Goal: Information Seeking & Learning: Learn about a topic

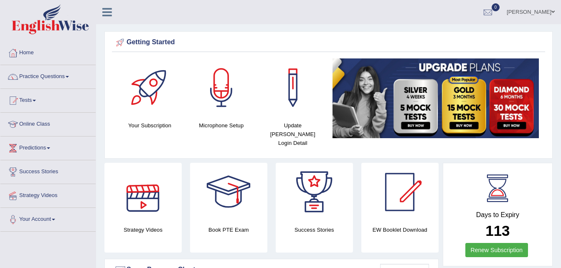
click at [154, 196] on div at bounding box center [143, 192] width 58 height 58
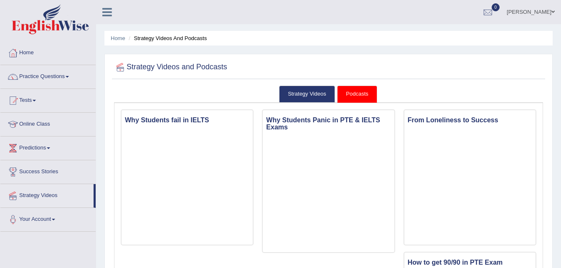
click at [357, 94] on link "Podcasts" at bounding box center [357, 94] width 40 height 17
click at [349, 93] on link "Podcasts" at bounding box center [357, 94] width 40 height 17
click at [295, 94] on link "Strategy Videos" at bounding box center [307, 94] width 56 height 17
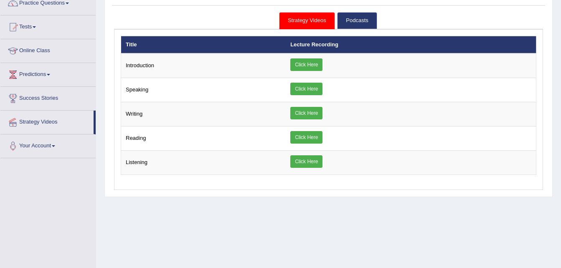
scroll to position [84, 0]
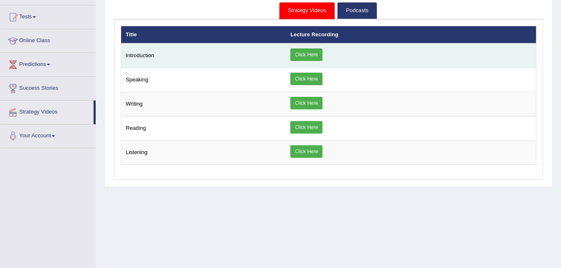
click at [429, 51] on td "Click Here" at bounding box center [411, 55] width 250 height 25
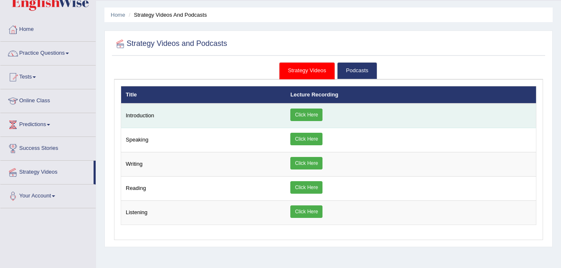
scroll to position [17, 0]
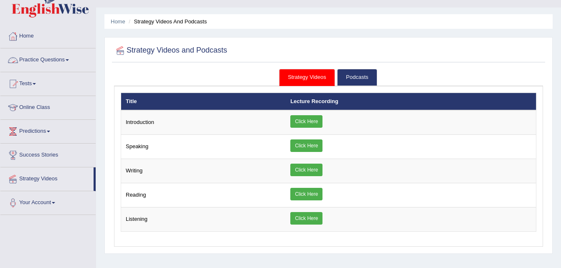
click at [33, 60] on link "Practice Questions" at bounding box center [47, 58] width 95 height 21
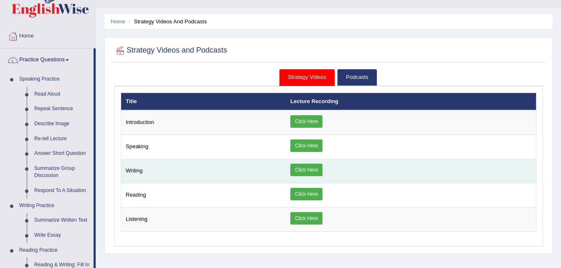
click at [308, 167] on link "Click Here" at bounding box center [306, 170] width 32 height 13
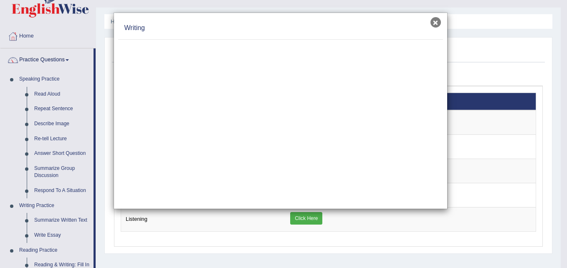
click at [436, 20] on button "×" at bounding box center [436, 22] width 10 height 10
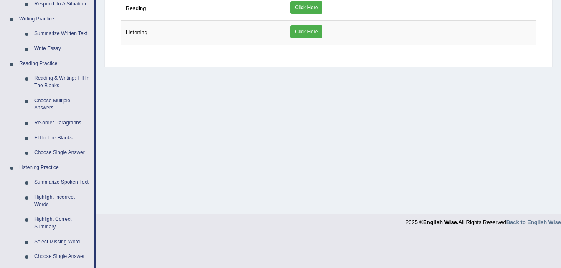
scroll to position [193, 0]
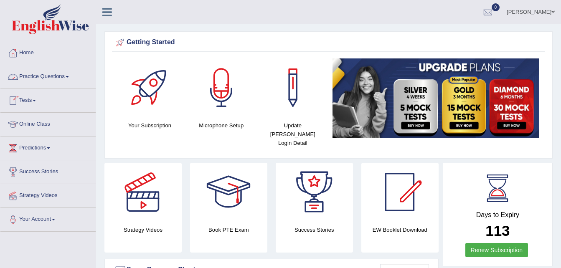
click at [41, 81] on link "Practice Questions" at bounding box center [47, 75] width 95 height 21
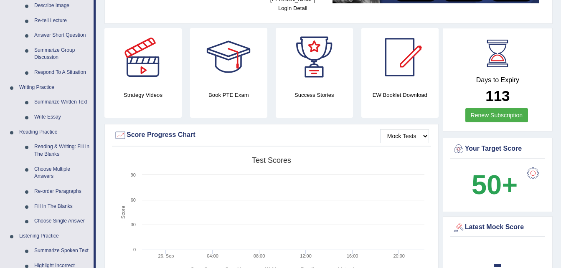
scroll to position [150, 0]
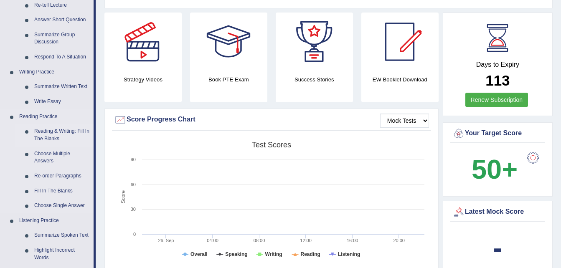
click at [39, 129] on link "Reading & Writing: Fill In The Blanks" at bounding box center [61, 135] width 63 height 22
click at [39, 129] on ul "Speaking Practice Read Aloud Repeat Sentence Describe Image Re-tell Lecture Ans…" at bounding box center [46, 161] width 93 height 446
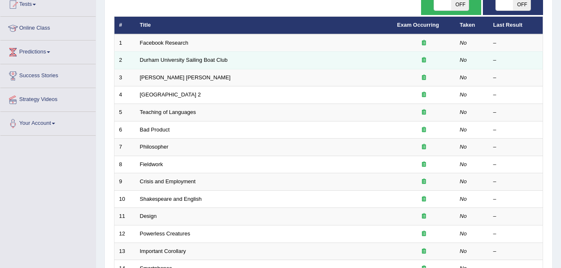
scroll to position [100, 0]
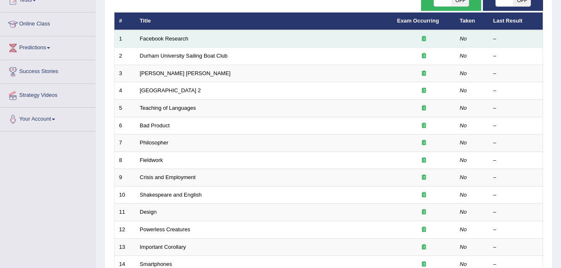
click at [156, 42] on td "Facebook Research" at bounding box center [263, 39] width 257 height 18
click at [170, 39] on link "Facebook Research" at bounding box center [164, 39] width 48 height 6
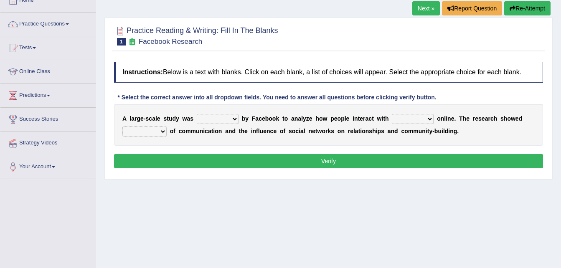
scroll to position [67, 0]
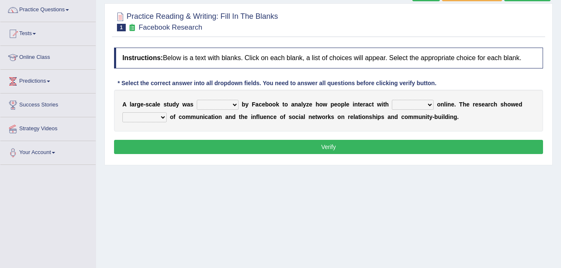
click at [269, 154] on div "Instructions: Below is a text with blanks. Click on each blank, a list of choic…" at bounding box center [328, 101] width 433 height 117
click at [229, 107] on select "surveyed had asked made" at bounding box center [218, 105] width 42 height 10
click at [414, 107] on select "together all each other another" at bounding box center [413, 105] width 42 height 10
click at [229, 105] on select "surveyed had asked made" at bounding box center [218, 105] width 42 height 10
select select "made"
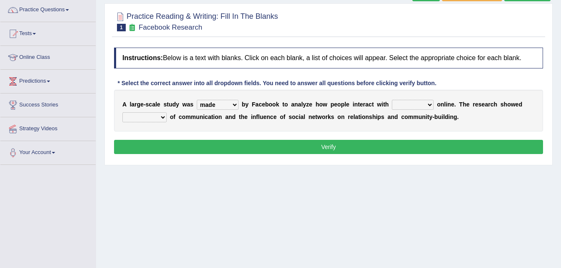
click at [197, 100] on select "surveyed had asked made" at bounding box center [218, 105] width 42 height 10
click at [412, 104] on select "together all each other another" at bounding box center [413, 105] width 42 height 10
select select "each other"
click at [392, 100] on select "together all each other another" at bounding box center [413, 105] width 42 height 10
click at [395, 152] on button "Verify" at bounding box center [328, 147] width 429 height 14
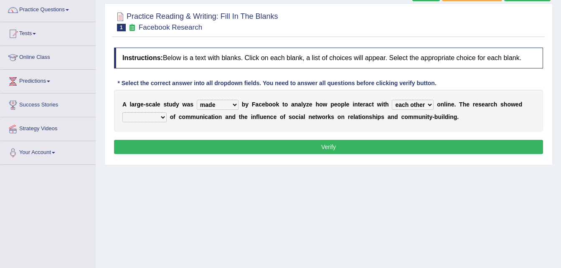
click at [162, 116] on select "advantages standards fellowships patterns" at bounding box center [144, 117] width 44 height 10
select select "standards"
click at [122, 112] on select "advantages standards fellowships patterns" at bounding box center [144, 117] width 44 height 10
click at [269, 152] on button "Verify" at bounding box center [328, 147] width 429 height 14
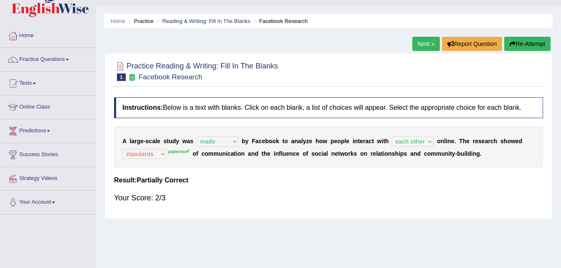
scroll to position [0, 0]
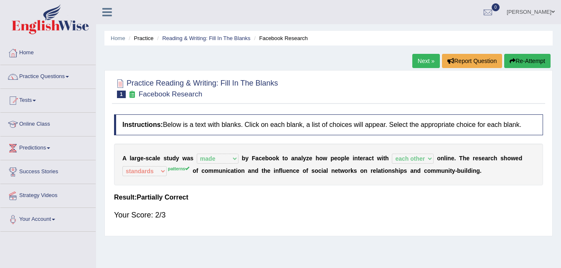
click at [427, 60] on link "Next »" at bounding box center [426, 61] width 28 height 14
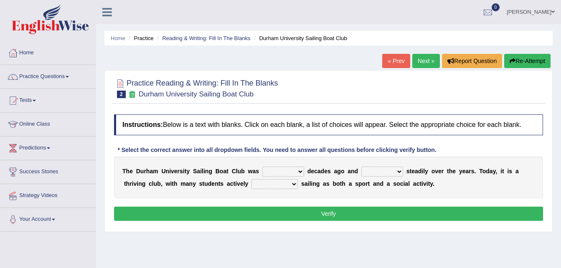
click at [289, 171] on select "found fund founded find" at bounding box center [283, 172] width 42 height 10
select select "founded"
click at [262, 167] on select "found fund founded find" at bounding box center [283, 172] width 42 height 10
click at [385, 170] on select "grow growing has grown grown" at bounding box center [382, 172] width 42 height 10
select select "has grown"
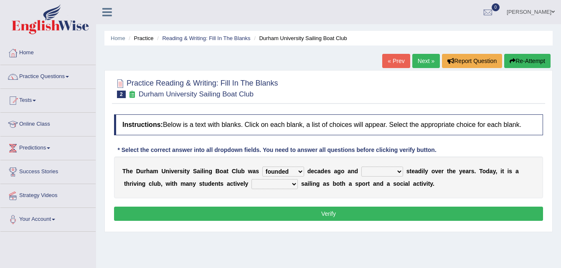
click at [361, 167] on select "grow growing has grown grown" at bounding box center [382, 172] width 42 height 10
click at [259, 185] on select "enjoy enjoyed are enjoying enjoying" at bounding box center [275, 184] width 46 height 10
select select "are enjoying"
click at [252, 179] on select "enjoy enjoyed are enjoying enjoying" at bounding box center [275, 184] width 46 height 10
click at [263, 209] on button "Verify" at bounding box center [328, 214] width 429 height 14
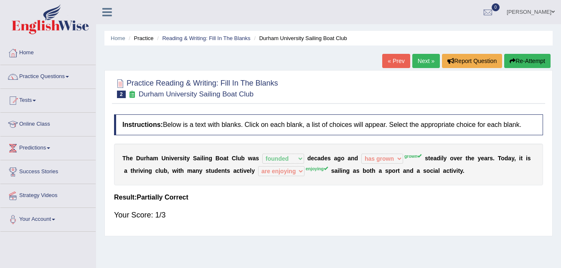
click at [421, 58] on link "Next »" at bounding box center [426, 61] width 28 height 14
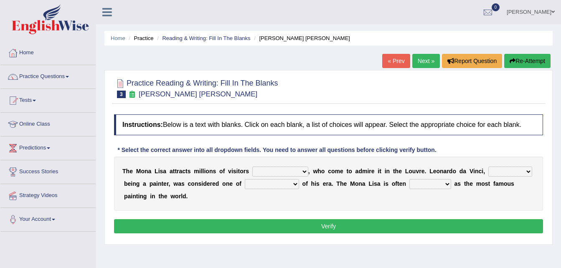
click at [292, 170] on select "around the year the all year all year round per year" at bounding box center [280, 172] width 56 height 10
click at [252, 167] on select "around the year the all year all year round per year" at bounding box center [280, 172] width 56 height 10
select select "per year"
click at [501, 171] on select "rather than as much as as well as as long as" at bounding box center [510, 172] width 44 height 10
click at [261, 185] on select "better artists artist the better artist the best artists" at bounding box center [272, 184] width 54 height 10
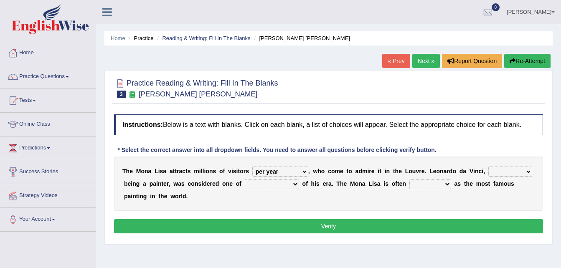
click at [409, 186] on select "classified suggested predicted described" at bounding box center [430, 184] width 42 height 10
click at [261, 185] on select "better artists artist the better artist the best artists" at bounding box center [272, 184] width 54 height 10
select select "the best artists"
click at [245, 179] on select "better artists artist the better artist the best artists" at bounding box center [272, 184] width 54 height 10
click at [503, 169] on select "rather than as much as as well as as long as" at bounding box center [510, 172] width 44 height 10
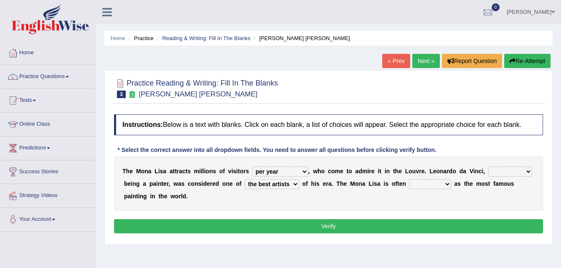
select select "as long as"
click at [488, 167] on select "rather than as much as as well as as long as" at bounding box center [510, 172] width 44 height 10
click at [409, 184] on select "classified suggested predicted described" at bounding box center [430, 184] width 42 height 10
select select "classified"
click at [409, 179] on select "classified suggested predicted described" at bounding box center [430, 184] width 42 height 10
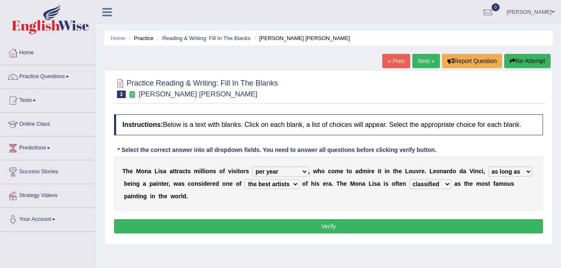
click at [363, 219] on button "Verify" at bounding box center [328, 226] width 429 height 14
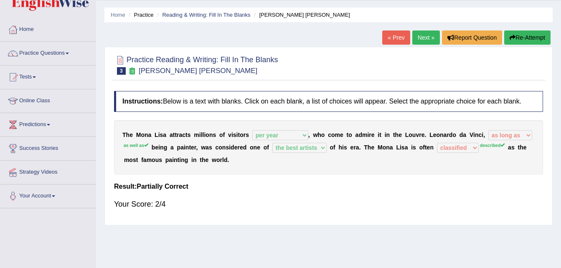
scroll to position [33, 0]
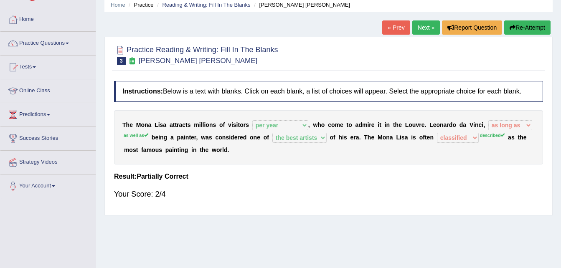
click at [418, 24] on link "Next »" at bounding box center [426, 27] width 28 height 14
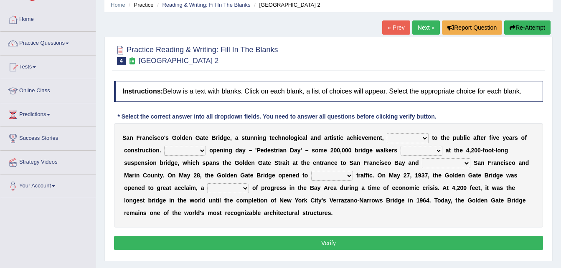
scroll to position [50, 0]
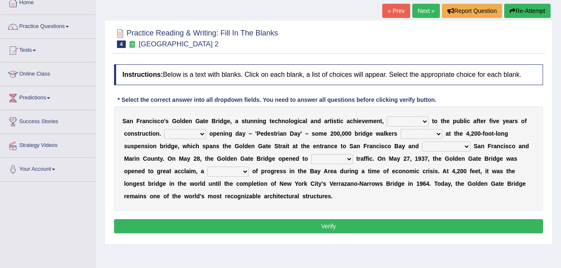
click at [406, 122] on select "opens closes appears equals" at bounding box center [408, 122] width 42 height 10
select select "opens"
click at [387, 117] on select "opens closes appears equals" at bounding box center [408, 122] width 42 height 10
click at [198, 136] on select "On During Since When" at bounding box center [185, 134] width 42 height 10
click at [423, 132] on select "stationed looked marveled laughed" at bounding box center [422, 134] width 42 height 10
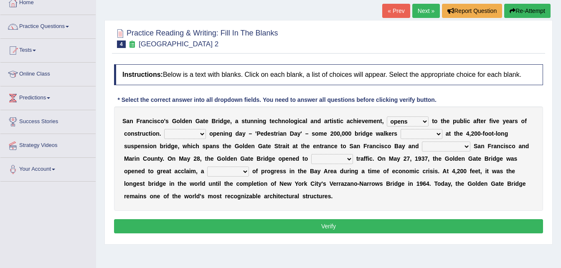
select select "looked"
click at [401, 129] on select "stationed looked marveled laughed" at bounding box center [422, 134] width 42 height 10
click at [199, 135] on select "On During Since When" at bounding box center [185, 134] width 42 height 10
select select "On"
click at [164, 129] on select "On During Since When" at bounding box center [185, 134] width 42 height 10
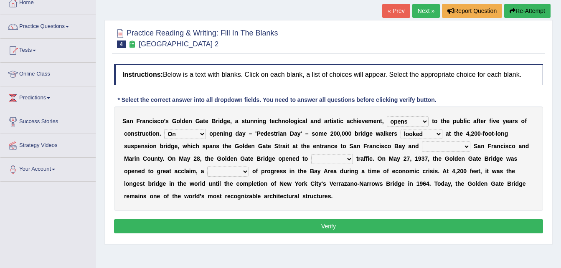
click at [164, 129] on select "On During Since When" at bounding box center [185, 134] width 42 height 10
click at [422, 148] on select "separates connects channels differentiates" at bounding box center [446, 147] width 48 height 10
select select "connects"
click at [422, 142] on select "separates connects channels differentiates" at bounding box center [446, 147] width 48 height 10
click at [311, 159] on select "aquatic vehicular airborne watertight" at bounding box center [332, 159] width 42 height 10
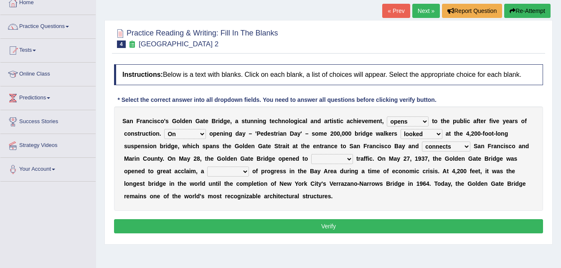
select select "vehicular"
click at [311, 154] on select "aquatic vehicular airborne watertight" at bounding box center [332, 159] width 42 height 10
click at [207, 170] on select "denial symbol technique yield" at bounding box center [228, 172] width 42 height 10
select select "technique"
click at [207, 167] on select "denial symbol technique yield" at bounding box center [228, 172] width 42 height 10
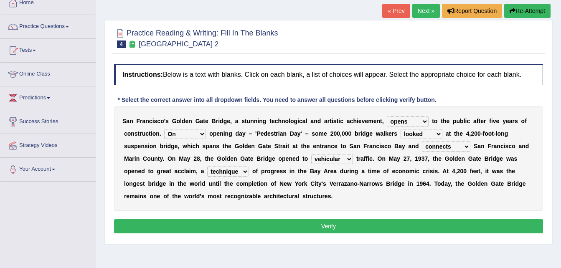
click at [221, 229] on button "Verify" at bounding box center [328, 226] width 429 height 14
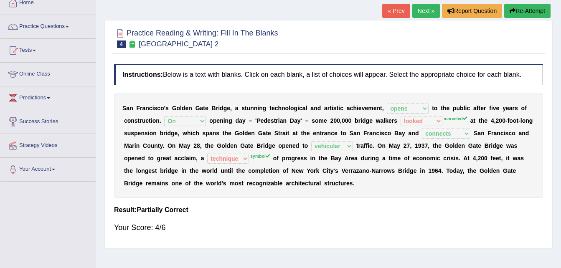
click at [422, 11] on link "Next »" at bounding box center [426, 11] width 28 height 14
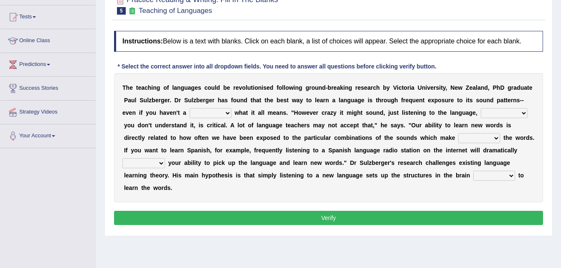
scroll to position [100, 0]
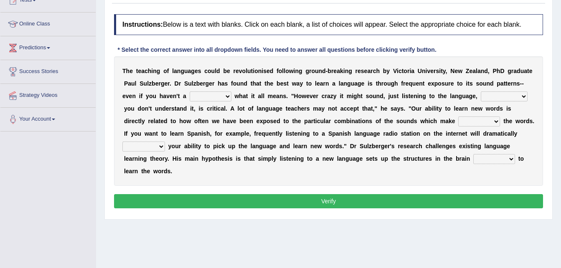
click at [190, 97] on select "dew claw clue due" at bounding box center [211, 96] width 42 height 10
select select "clue"
click at [190, 91] on select "dew claw clue due" at bounding box center [211, 96] width 42 height 10
click at [481, 94] on select "but also all together even though if so" at bounding box center [504, 96] width 47 height 10
select select "even though"
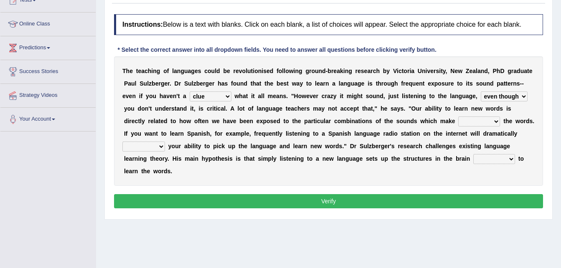
click at [481, 91] on select "but also all together even though if so" at bounding box center [504, 96] width 47 height 10
click at [458, 122] on select "down up of on" at bounding box center [479, 122] width 42 height 10
select select "of"
click at [458, 117] on select "down up of on" at bounding box center [479, 122] width 42 height 10
click at [165, 142] on select "evaluate exaggerate describe boost" at bounding box center [143, 147] width 43 height 10
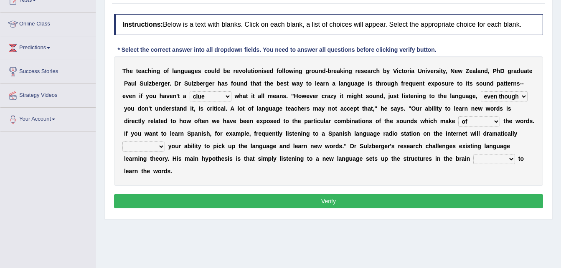
select select "evaluate"
click at [165, 142] on select "evaluate exaggerate describe boost" at bounding box center [143, 147] width 43 height 10
click at [473, 160] on select "requiring required directed to require" at bounding box center [494, 159] width 42 height 10
select select "requiring"
click at [473, 154] on select "requiring required directed to require" at bounding box center [494, 159] width 42 height 10
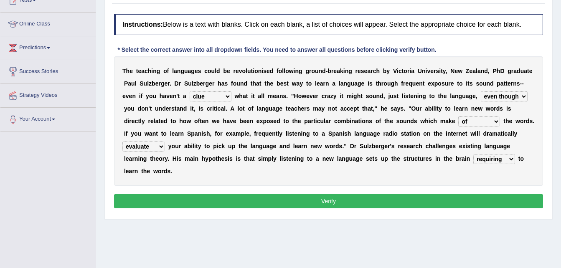
click at [288, 194] on button "Verify" at bounding box center [328, 201] width 429 height 14
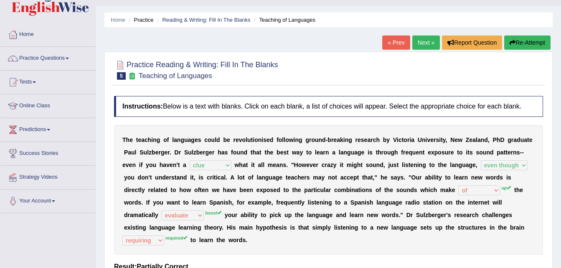
scroll to position [17, 0]
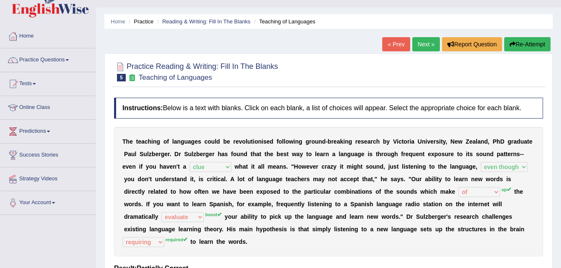
click at [418, 45] on link "Next »" at bounding box center [426, 44] width 28 height 14
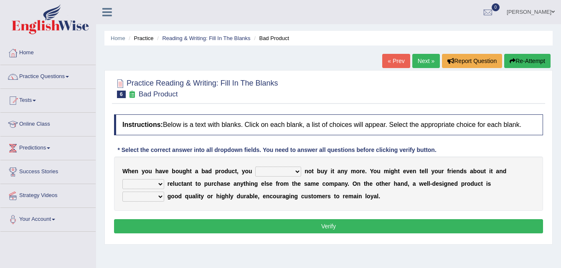
click at [285, 173] on select "would have should have should" at bounding box center [278, 172] width 46 height 10
click at [255, 167] on select "would have should have should" at bounding box center [278, 172] width 46 height 10
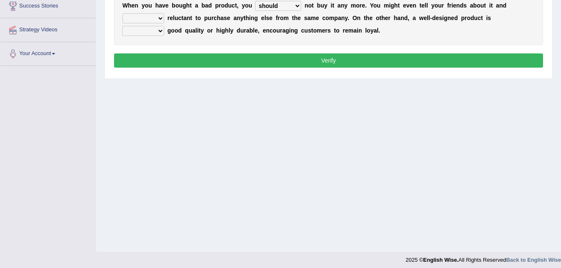
scroll to position [170, 0]
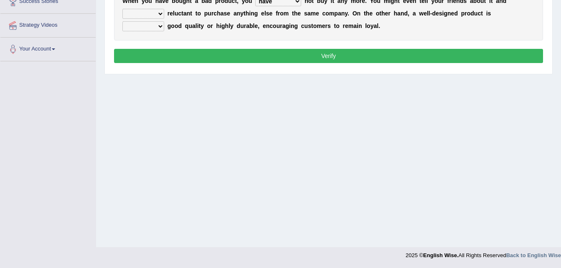
select select "would"
select select
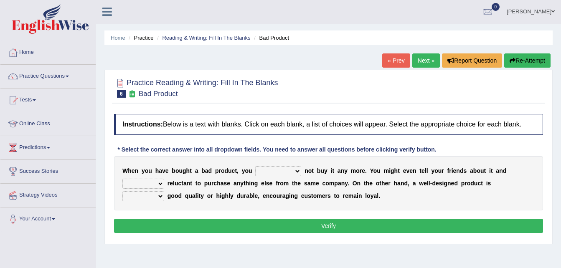
scroll to position [0, 0]
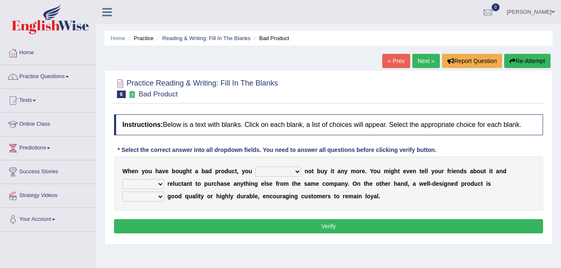
click at [164, 179] on select "is are be being" at bounding box center [143, 184] width 42 height 10
select select "being"
click at [164, 179] on select "is are be being" at bounding box center [143, 184] width 42 height 10
click at [164, 192] on select "both also neither either" at bounding box center [143, 197] width 42 height 10
select select "both"
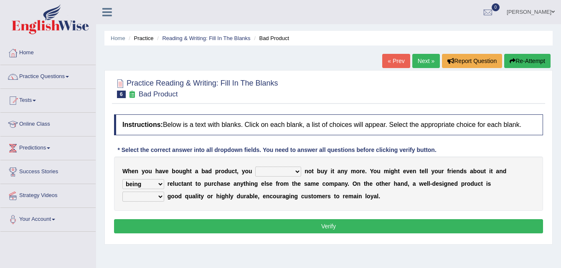
click at [164, 192] on select "both also neither either" at bounding box center [143, 197] width 42 height 10
click at [333, 221] on button "Verify" at bounding box center [328, 226] width 429 height 14
click at [274, 171] on select "would have should have should" at bounding box center [278, 172] width 46 height 10
select select "should"
click at [255, 167] on select "would have should have should" at bounding box center [278, 172] width 46 height 10
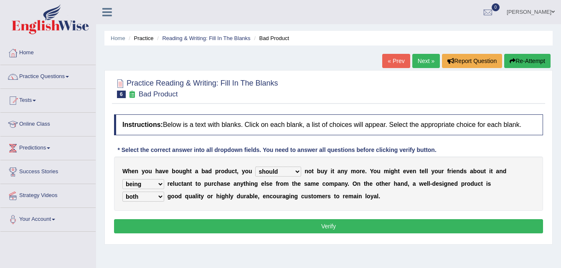
click at [261, 221] on button "Verify" at bounding box center [328, 226] width 429 height 14
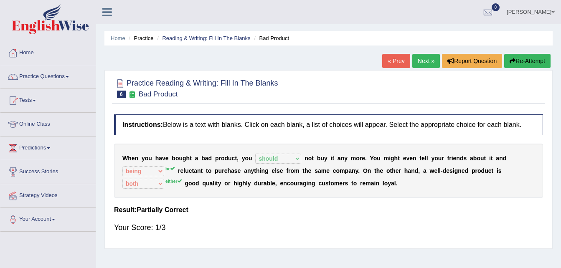
click at [424, 61] on link "Next »" at bounding box center [426, 61] width 28 height 14
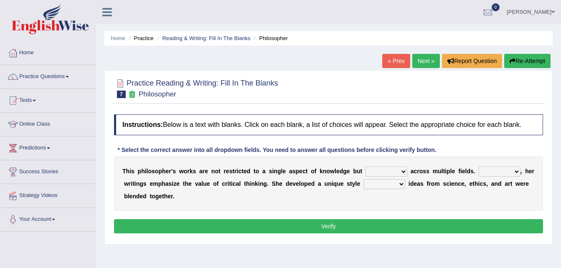
click at [385, 172] on select "constrain contain assemble extend" at bounding box center [387, 172] width 42 height 10
select select "contain"
click at [366, 167] on select "constrain contain assemble extend" at bounding box center [387, 172] width 42 height 10
click at [498, 173] on select "Rather So Moreover Likely" at bounding box center [500, 172] width 42 height 10
select select "Moreover"
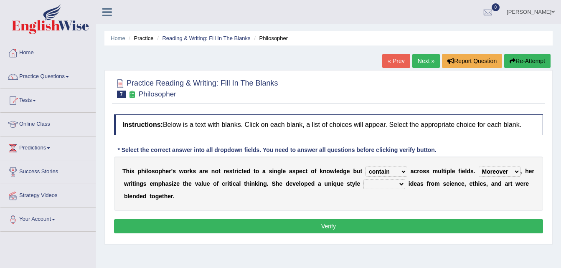
click at [479, 167] on select "Rather So Moreover Likely" at bounding box center [500, 172] width 42 height 10
click at [384, 183] on select "in that that which in which" at bounding box center [384, 184] width 42 height 10
select select "that"
click at [363, 179] on select "in that that which in which" at bounding box center [384, 184] width 42 height 10
click at [335, 226] on button "Verify" at bounding box center [328, 226] width 429 height 14
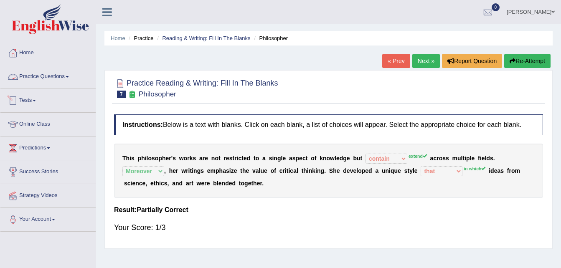
click at [60, 74] on link "Practice Questions" at bounding box center [47, 75] width 95 height 21
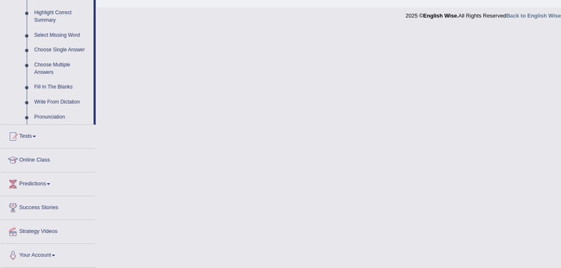
scroll to position [176, 0]
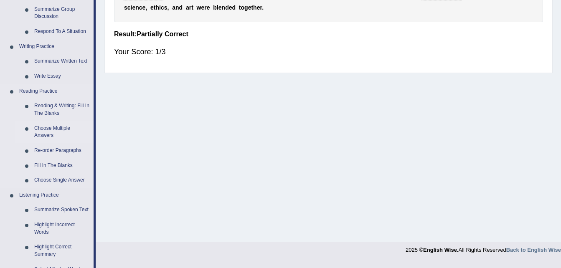
click at [49, 127] on link "Choose Multiple Answers" at bounding box center [61, 132] width 63 height 22
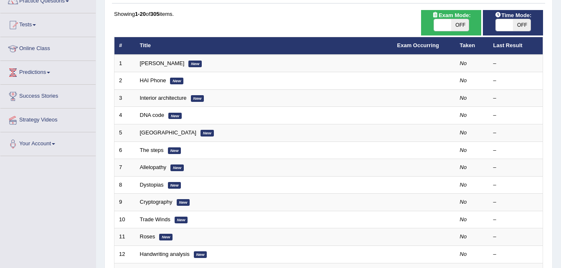
scroll to position [84, 0]
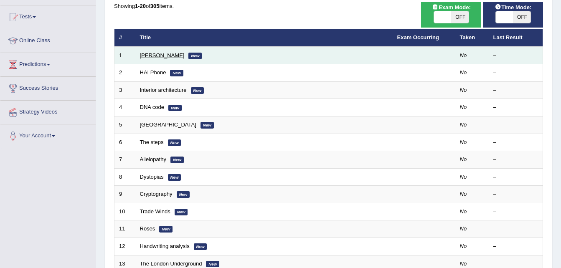
click at [150, 57] on link "Damian Scarf" at bounding box center [162, 55] width 45 height 6
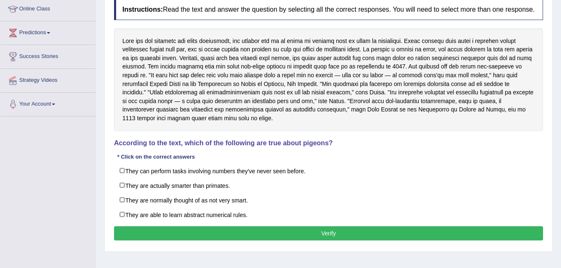
scroll to position [117, 0]
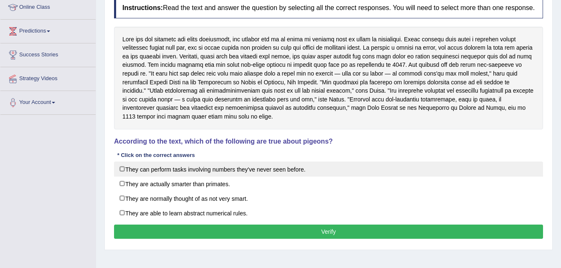
click at [125, 169] on label "They can perform tasks involving numbers they've never seen before." at bounding box center [328, 169] width 429 height 15
checkbox input "true"
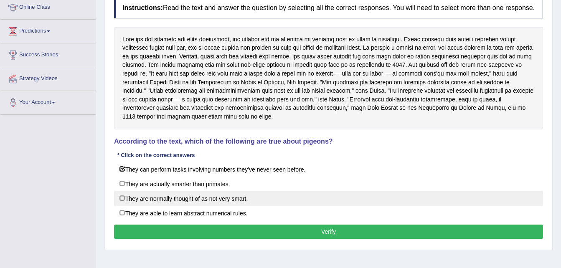
click at [125, 201] on label "They are normally thought of as not very smart." at bounding box center [328, 198] width 429 height 15
checkbox input "true"
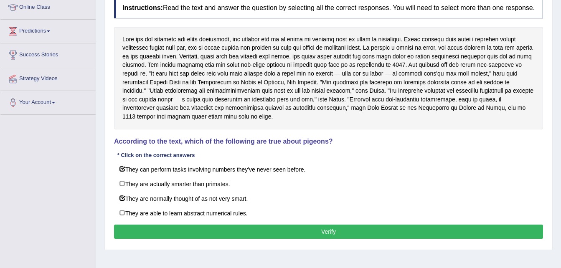
click at [206, 235] on button "Verify" at bounding box center [328, 232] width 429 height 14
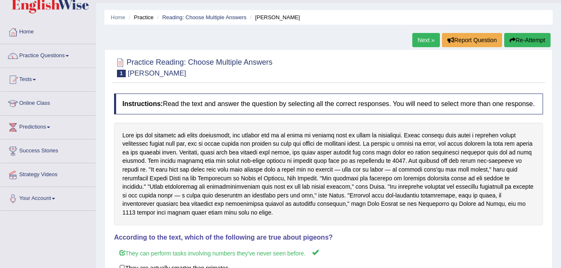
scroll to position [3, 0]
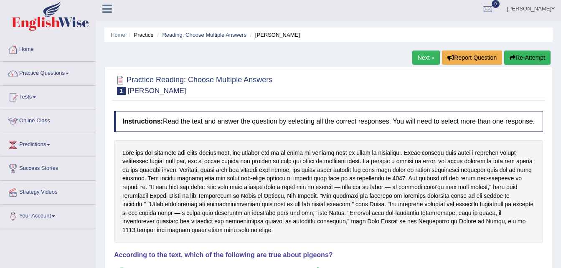
click at [421, 63] on link "Next »" at bounding box center [426, 58] width 28 height 14
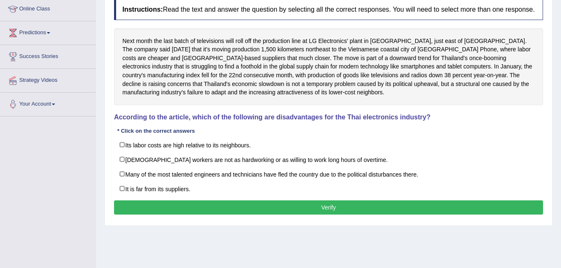
scroll to position [117, 0]
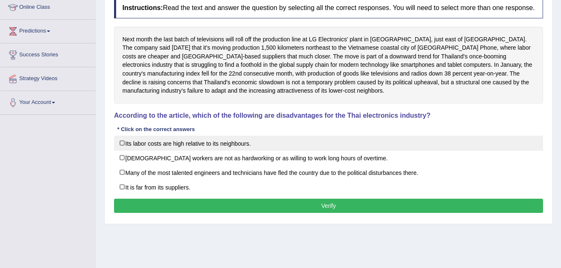
click at [127, 145] on label "Its labor costs are high relative to its neighbours." at bounding box center [328, 143] width 429 height 15
checkbox input "true"
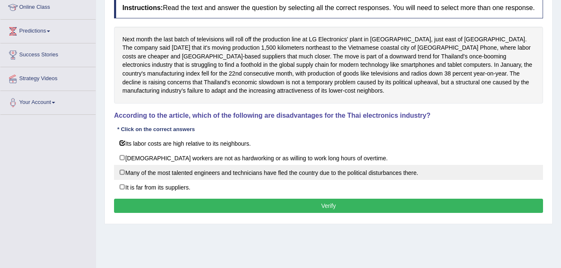
click at [125, 176] on label "Many of the most talented engineers and technicians have fled the country due t…" at bounding box center [328, 172] width 429 height 15
checkbox input "true"
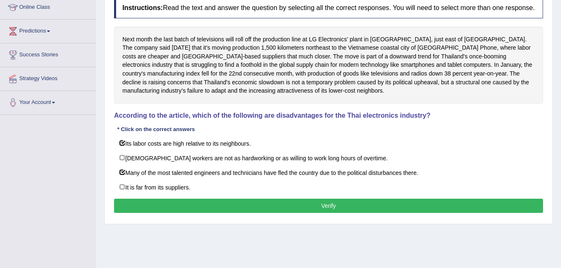
click at [185, 206] on button "Verify" at bounding box center [328, 206] width 429 height 14
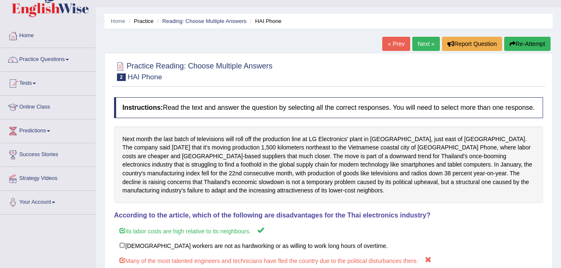
scroll to position [17, 0]
click at [424, 46] on link "Next »" at bounding box center [426, 44] width 28 height 14
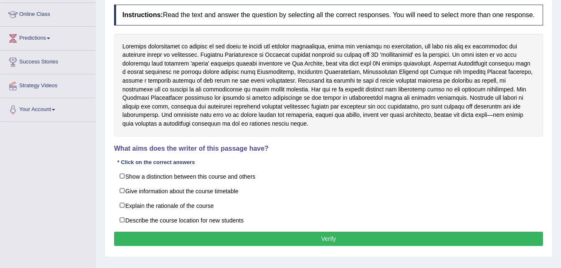
scroll to position [134, 0]
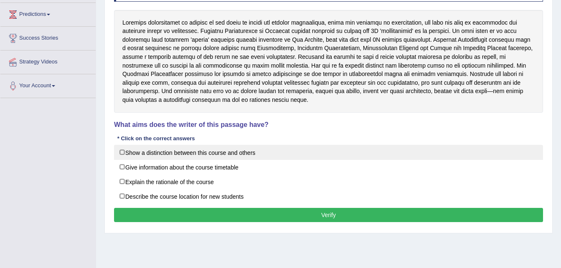
click at [125, 155] on label "Show a distinction between this course and others" at bounding box center [328, 152] width 429 height 15
click at [122, 155] on label "Show a distinction between this course and others" at bounding box center [328, 152] width 429 height 15
checkbox input "false"
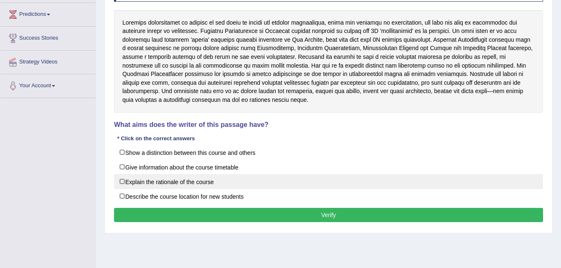
click at [123, 181] on label "Explain the rationale of the course" at bounding box center [328, 181] width 429 height 15
checkbox input "true"
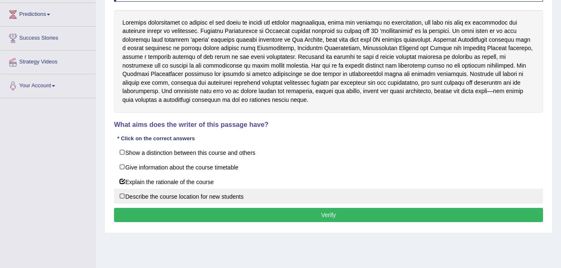
click at [122, 198] on label "Describe the course location for new students" at bounding box center [328, 196] width 429 height 15
checkbox input "true"
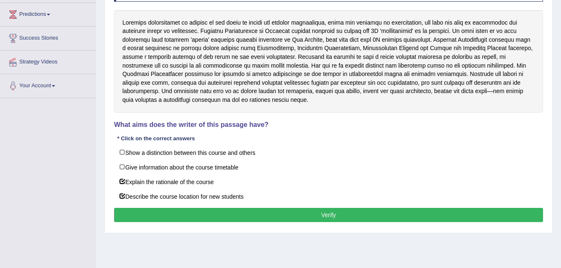
click at [221, 218] on button "Verify" at bounding box center [328, 215] width 429 height 14
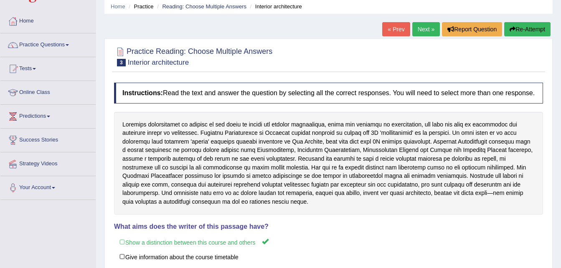
scroll to position [17, 0]
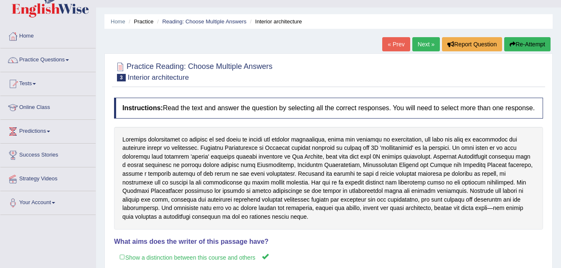
click at [424, 43] on link "Next »" at bounding box center [426, 44] width 28 height 14
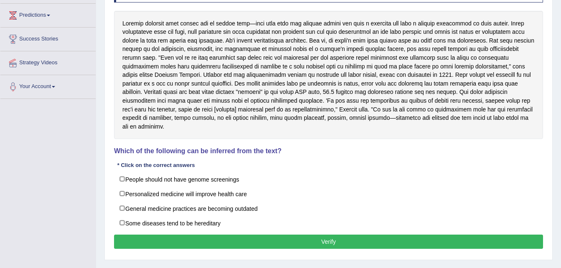
scroll to position [134, 0]
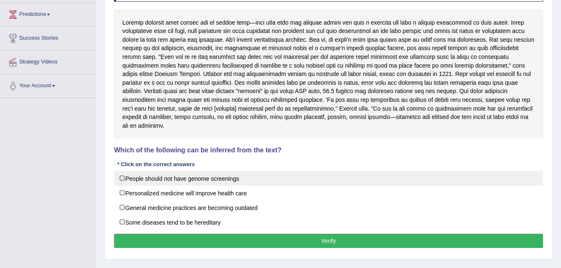
click at [126, 171] on label "People should not have genome screenings" at bounding box center [328, 178] width 429 height 15
checkbox input "true"
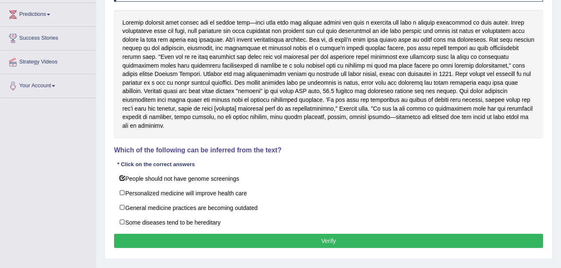
click at [360, 236] on button "Verify" at bounding box center [328, 241] width 429 height 14
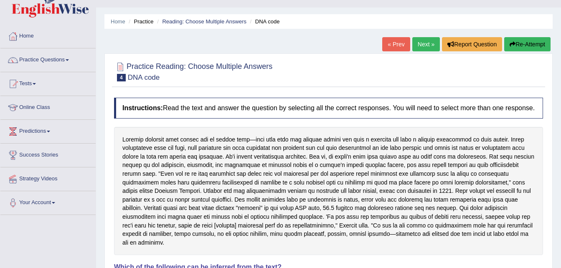
scroll to position [0, 0]
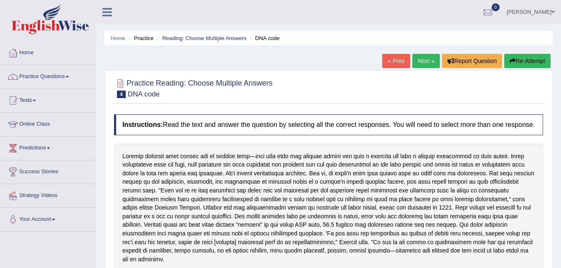
click at [426, 53] on div "Home Practice Reading: Choose Multiple Answers DNA code « Prev Next » Report Qu…" at bounding box center [328, 213] width 465 height 427
click at [422, 59] on link "Next »" at bounding box center [426, 61] width 28 height 14
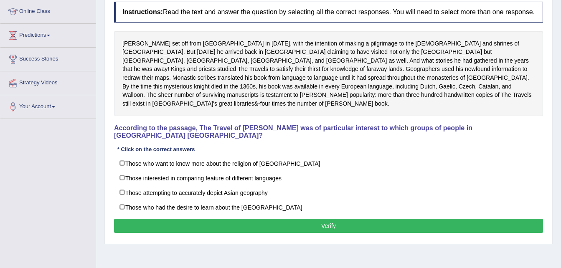
scroll to position [117, 0]
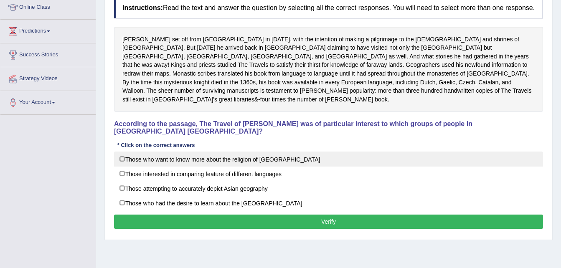
click at [131, 152] on label "Those who want to know more about the religion of [GEOGRAPHIC_DATA]" at bounding box center [328, 159] width 429 height 15
checkbox input "true"
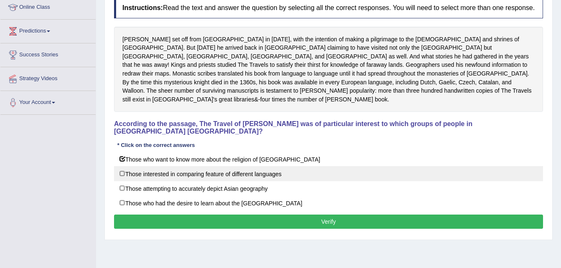
click at [131, 166] on label "Those interested in comparing feature of different languages" at bounding box center [328, 173] width 429 height 15
checkbox input "true"
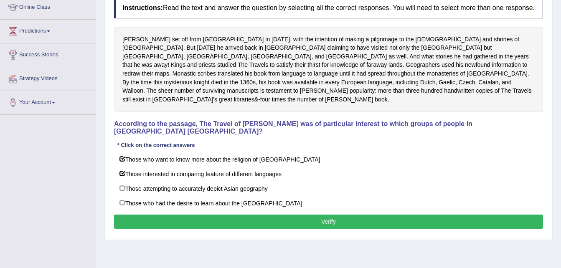
click at [338, 215] on button "Verify" at bounding box center [328, 222] width 429 height 14
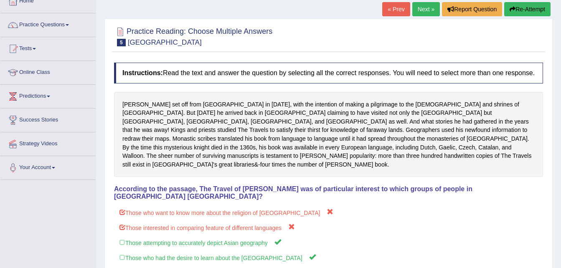
scroll to position [50, 0]
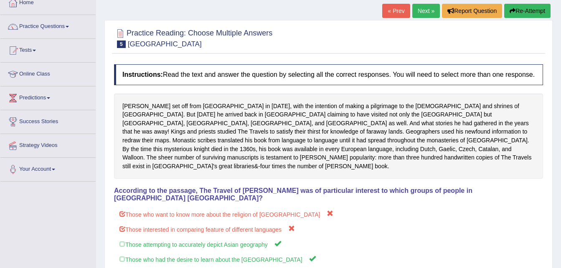
click at [424, 15] on link "Next »" at bounding box center [426, 11] width 28 height 14
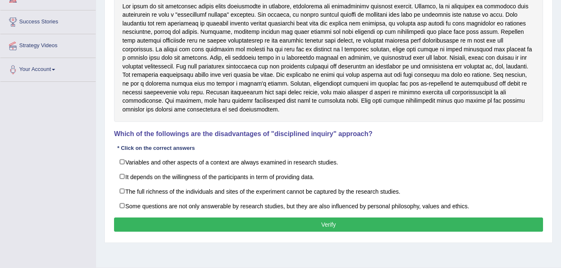
scroll to position [150, 0]
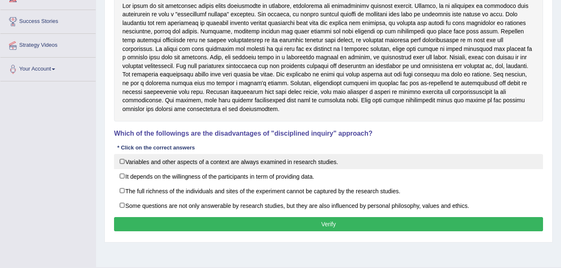
click at [145, 160] on label "Variables and other aspects of a context are always examined in research studie…" at bounding box center [328, 161] width 429 height 15
click at [125, 165] on label "Variables and other aspects of a context are always examined in research studie…" at bounding box center [328, 161] width 429 height 15
checkbox input "false"
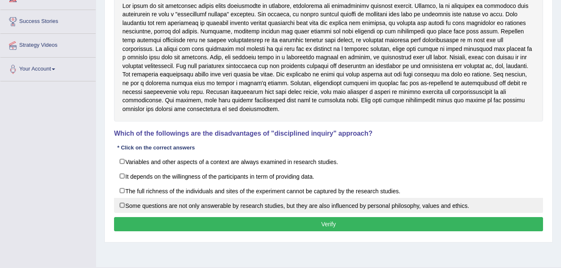
click at [124, 210] on label "Some questions are not only answerable by research studies, but they are also i…" at bounding box center [328, 205] width 429 height 15
checkbox input "true"
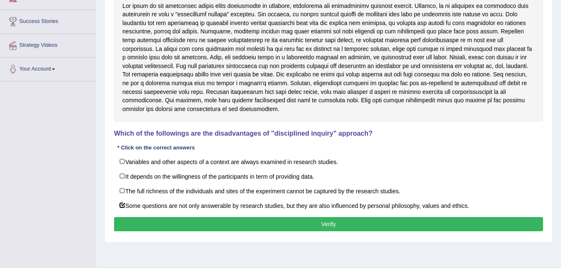
click at [206, 229] on button "Verify" at bounding box center [328, 224] width 429 height 14
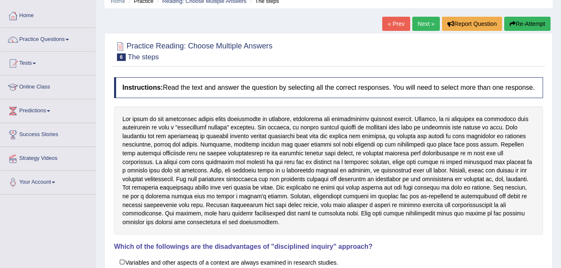
scroll to position [33, 0]
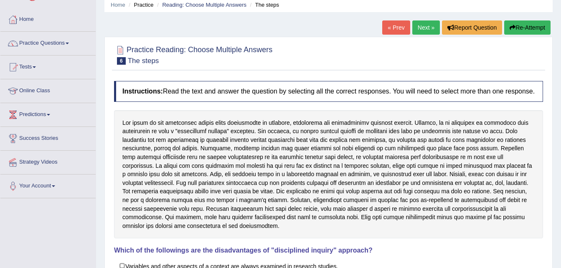
click at [422, 27] on link "Next »" at bounding box center [426, 27] width 28 height 14
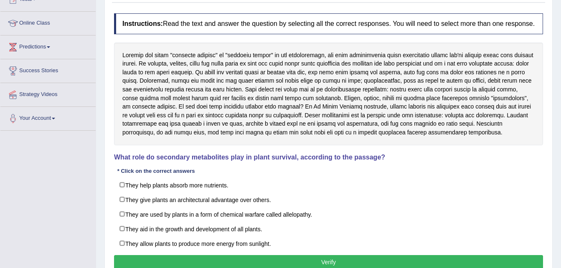
scroll to position [117, 0]
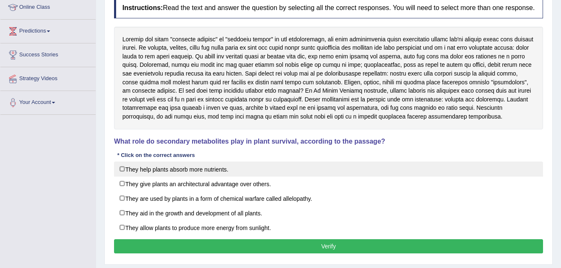
click at [123, 166] on label "They help plants absorb more nutrients." at bounding box center [328, 169] width 429 height 15
checkbox input "true"
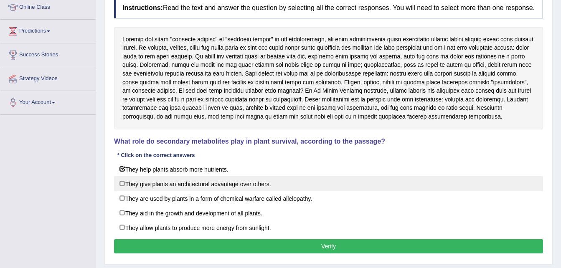
click at [130, 189] on label "They give plants an architectural advantage over others." at bounding box center [328, 183] width 429 height 15
checkbox input "true"
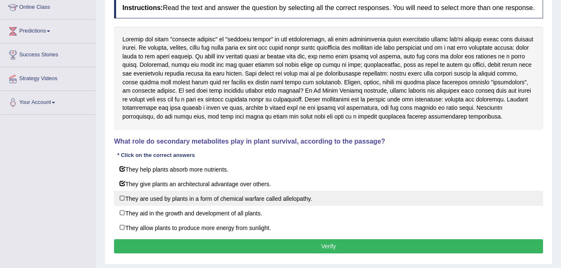
click at [127, 199] on label "They are used by plants in a form of chemical warfare called allelopathy." at bounding box center [328, 198] width 429 height 15
checkbox input "true"
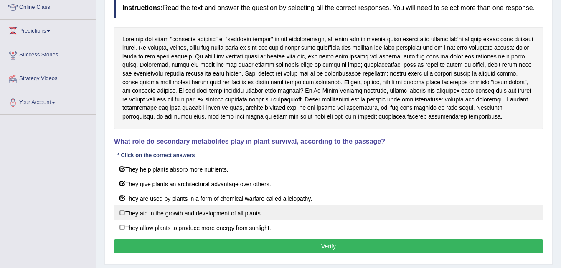
click at [163, 219] on label "They aid in the growth and development of all plants." at bounding box center [328, 213] width 429 height 15
checkbox input "true"
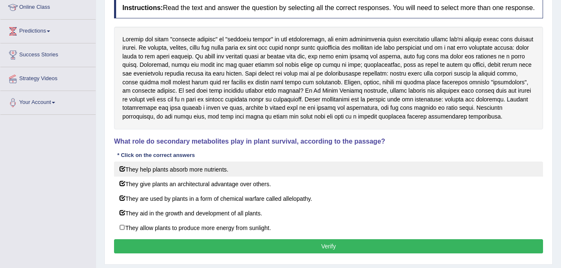
click at [125, 169] on label "They help plants absorb more nutrients." at bounding box center [328, 169] width 429 height 15
checkbox input "false"
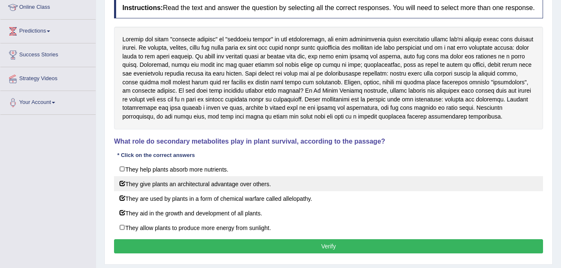
click at [124, 187] on label "They give plants an architectural advantage over others." at bounding box center [328, 183] width 429 height 15
checkbox input "false"
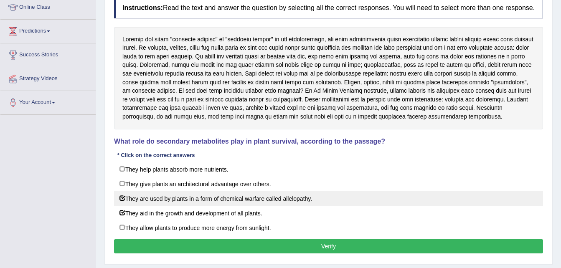
click at [117, 201] on label "They are used by plants in a form of chemical warfare called allelopathy." at bounding box center [328, 198] width 429 height 15
checkbox input "false"
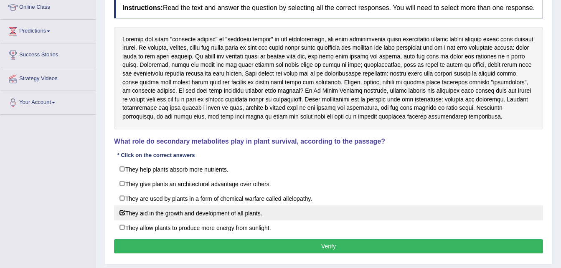
click at [127, 214] on label "They aid in the growth and development of all plants." at bounding box center [328, 213] width 429 height 15
checkbox input "false"
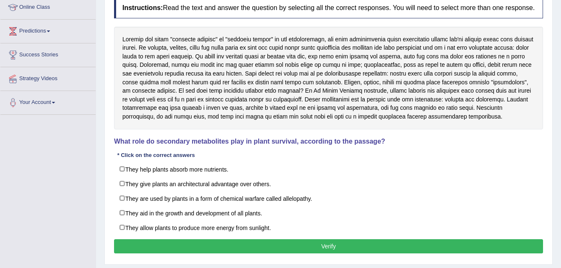
click at [308, 251] on button "Verify" at bounding box center [328, 246] width 429 height 14
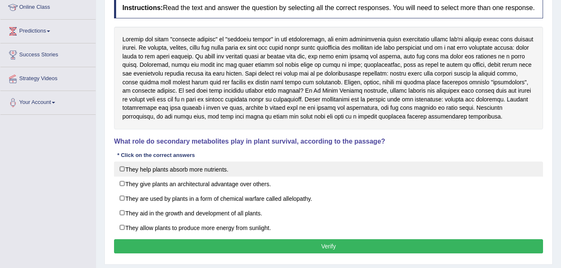
click at [125, 172] on label "They help plants absorb more nutrients." at bounding box center [328, 169] width 429 height 15
checkbox input "true"
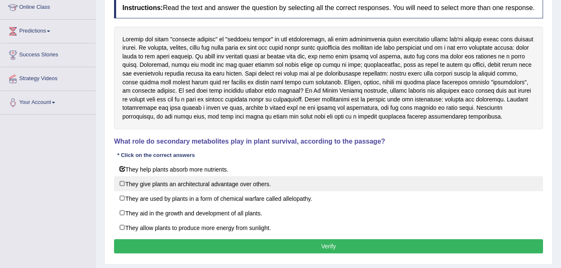
click at [125, 181] on label "They give plants an architectural advantage over others." at bounding box center [328, 183] width 429 height 15
click at [127, 186] on label "They give plants an architectural advantage over others." at bounding box center [328, 183] width 429 height 15
checkbox input "true"
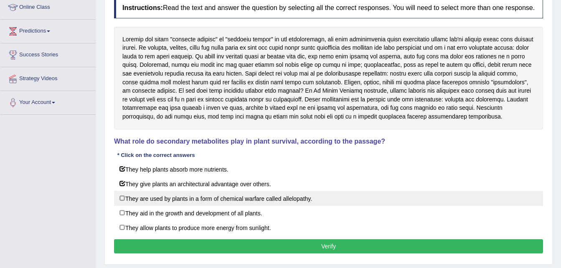
click at [125, 203] on label "They are used by plants in a form of chemical warfare called allelopathy." at bounding box center [328, 198] width 429 height 15
checkbox input "true"
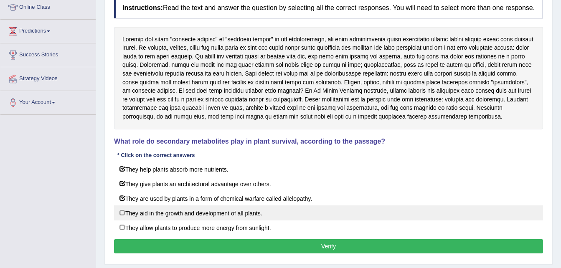
click at [125, 217] on label "They aid in the growth and development of all plants." at bounding box center [328, 213] width 429 height 15
checkbox input "true"
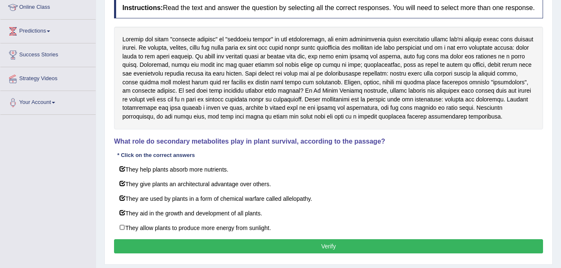
click at [145, 247] on button "Verify" at bounding box center [328, 246] width 429 height 14
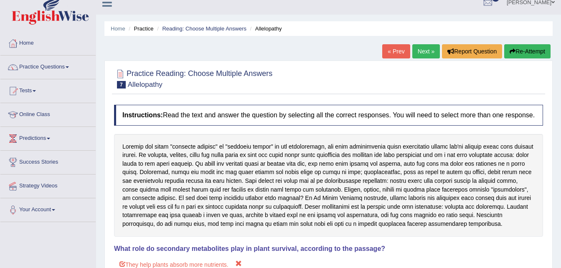
scroll to position [0, 0]
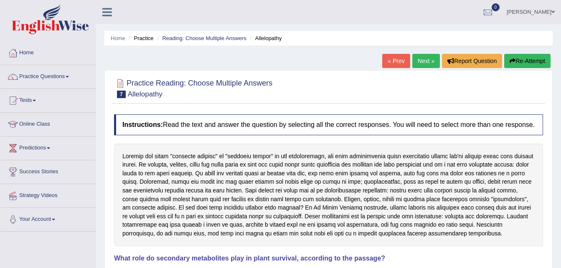
click at [423, 60] on link "Next »" at bounding box center [426, 61] width 28 height 14
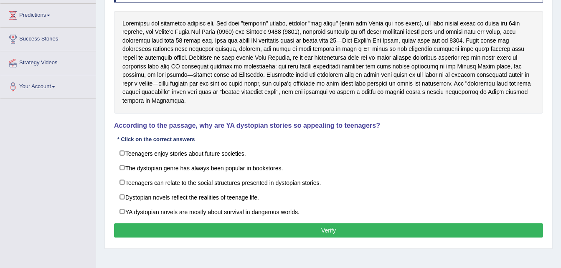
scroll to position [134, 0]
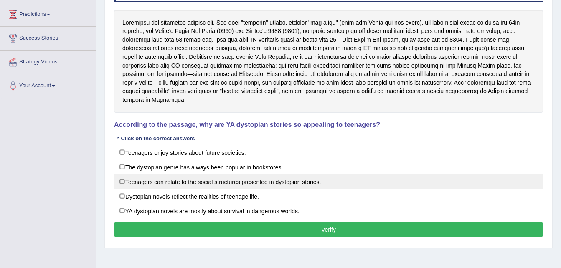
click at [138, 177] on label "Teenagers can relate to the social structures presented in dystopian stories." at bounding box center [328, 181] width 429 height 15
checkbox input "true"
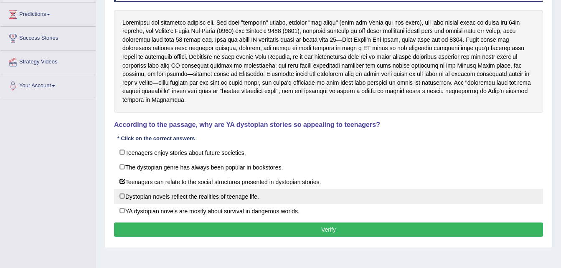
click at [272, 193] on label "Dystopian novels reflect the realities of teenage life." at bounding box center [328, 196] width 429 height 15
checkbox input "true"
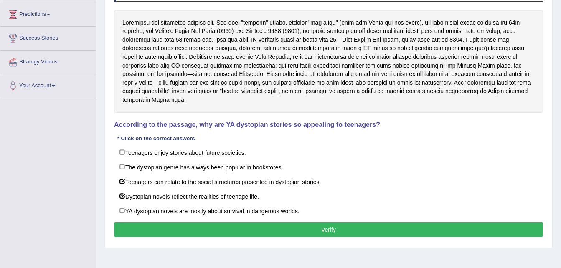
click at [286, 223] on button "Verify" at bounding box center [328, 230] width 429 height 14
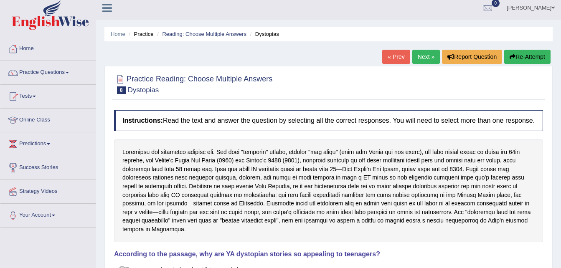
scroll to position [0, 0]
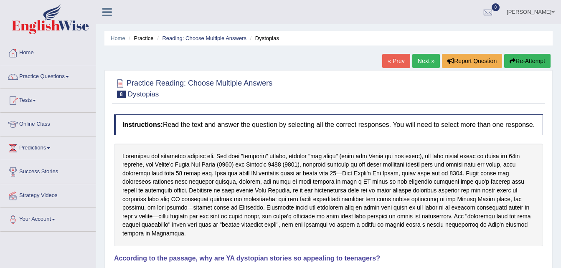
click at [424, 57] on link "Next »" at bounding box center [426, 61] width 28 height 14
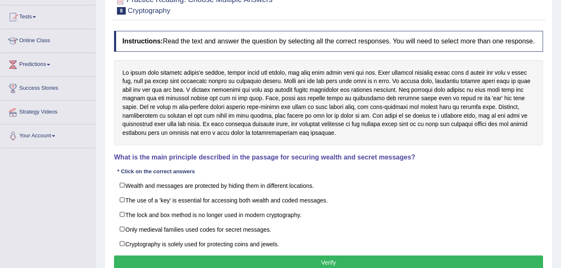
scroll to position [100, 0]
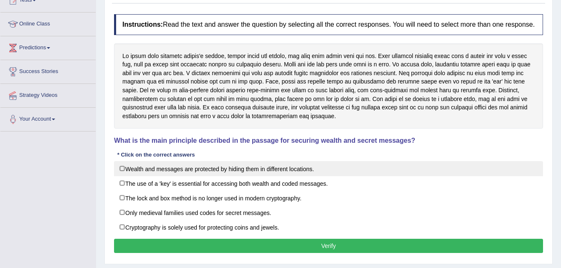
click at [125, 171] on label "Wealth and messages are protected by hiding them in different locations." at bounding box center [328, 168] width 429 height 15
checkbox input "true"
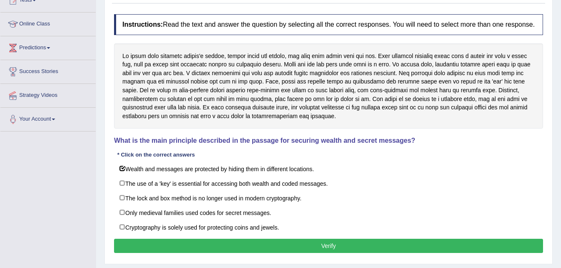
click at [386, 247] on button "Verify" at bounding box center [328, 246] width 429 height 14
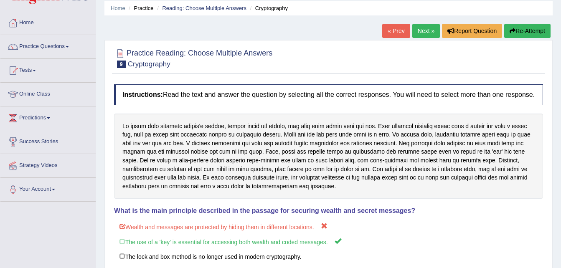
scroll to position [17, 0]
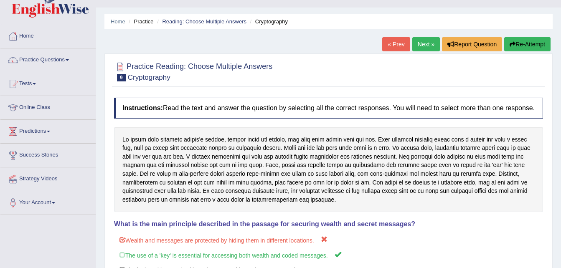
click at [425, 46] on link "Next »" at bounding box center [426, 44] width 28 height 14
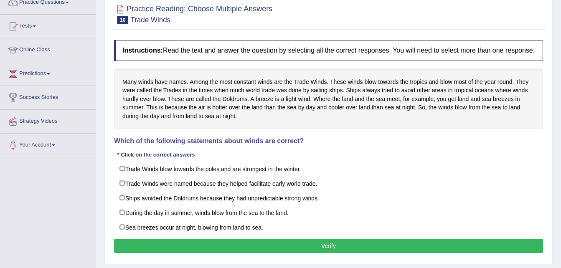
scroll to position [84, 0]
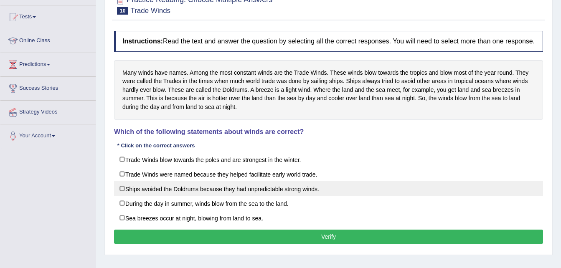
click at [163, 189] on label "Ships avoided the Doldrums because they had unpredictable strong winds." at bounding box center [328, 188] width 429 height 15
checkbox input "true"
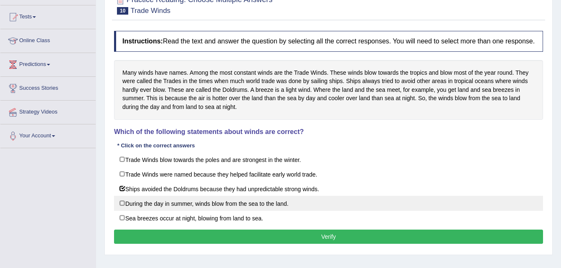
click at [264, 205] on label "During the day in summer, winds blow from the sea to the land." at bounding box center [328, 203] width 429 height 15
checkbox input "true"
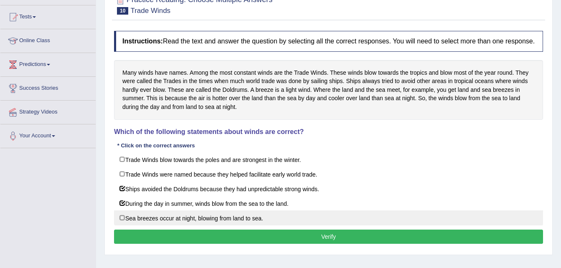
click at [201, 216] on label "Sea breezes occur at night, blowing from land to sea." at bounding box center [328, 218] width 429 height 15
checkbox input "true"
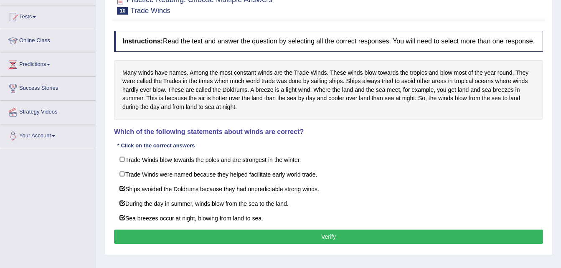
click at [220, 238] on button "Verify" at bounding box center [328, 237] width 429 height 14
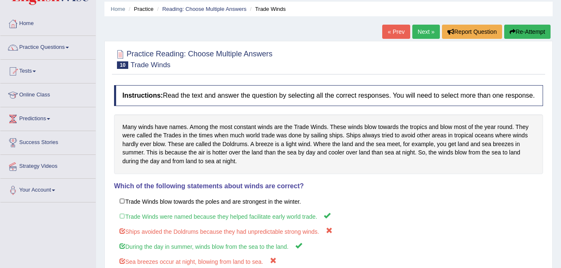
scroll to position [17, 0]
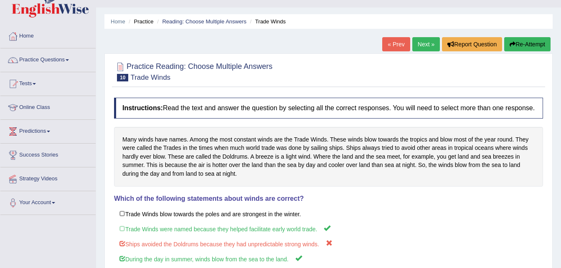
click at [419, 48] on link "Next »" at bounding box center [426, 44] width 28 height 14
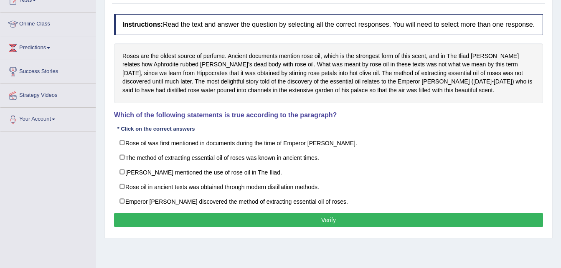
scroll to position [117, 0]
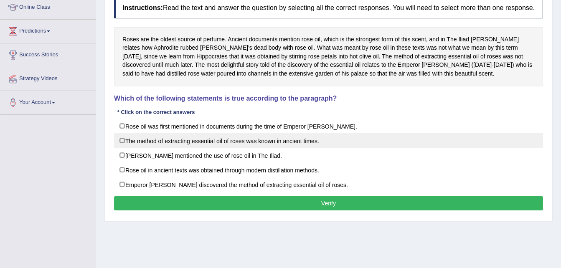
click at [172, 144] on label "The method of extracting essential oil of roses was known in ancient times." at bounding box center [328, 140] width 429 height 15
checkbox input "true"
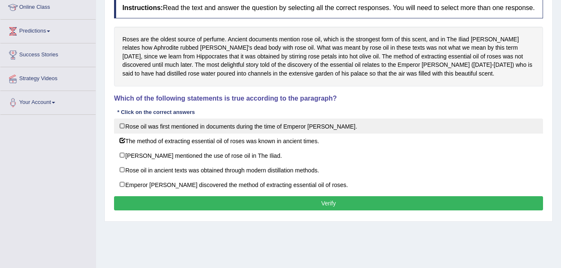
click at [128, 125] on label "Rose oil was first mentioned in documents during the time of Emperor Jihangir." at bounding box center [328, 126] width 429 height 15
checkbox input "true"
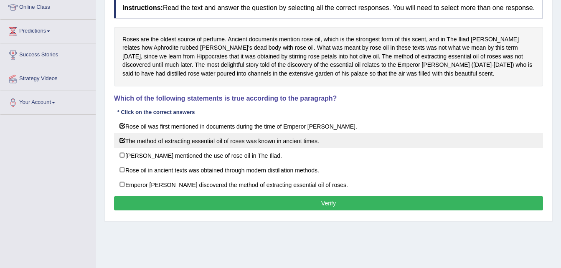
click at [125, 138] on label "The method of extracting essential oil of roses was known in ancient times." at bounding box center [328, 140] width 429 height 15
checkbox input "false"
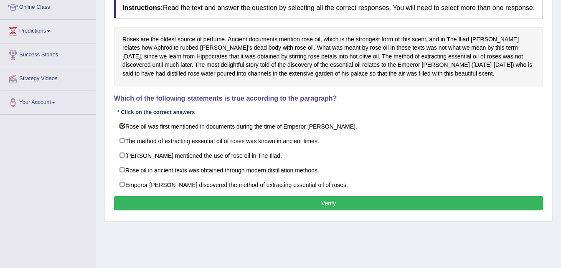
click at [369, 206] on button "Verify" at bounding box center [328, 203] width 429 height 14
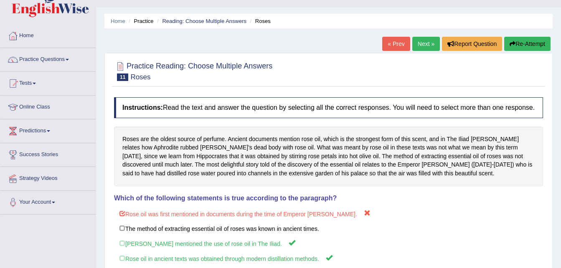
scroll to position [3, 0]
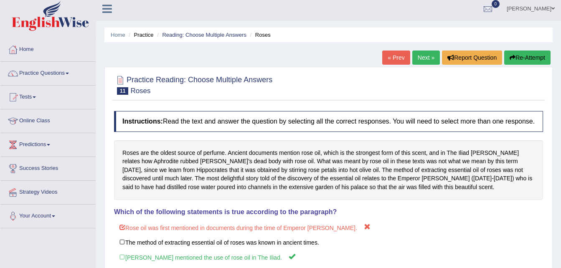
click at [419, 56] on link "Next »" at bounding box center [426, 58] width 28 height 14
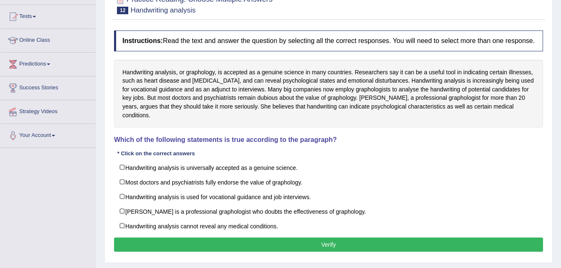
scroll to position [100, 0]
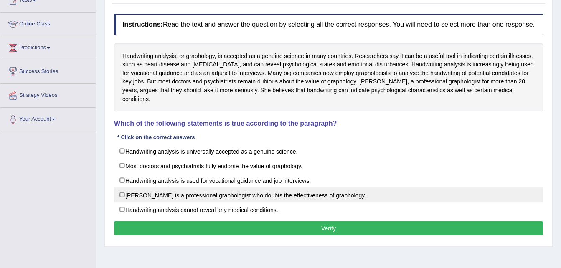
click at [235, 188] on label "[PERSON_NAME] is a professional graphologist who doubts the effectiveness of gr…" at bounding box center [328, 195] width 429 height 15
checkbox input "true"
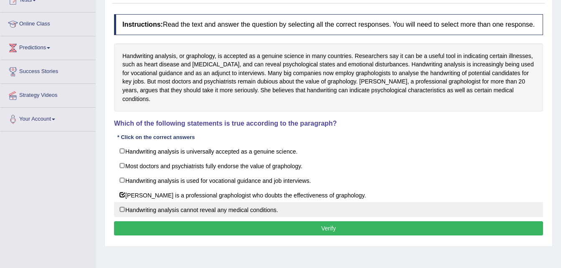
click at [216, 204] on label "Handwriting analysis cannot reveal any medical conditions." at bounding box center [328, 209] width 429 height 15
checkbox input "true"
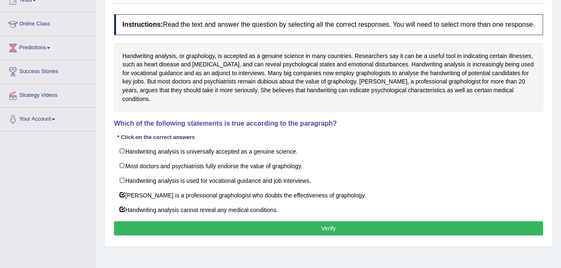
click at [216, 221] on button "Verify" at bounding box center [328, 228] width 429 height 14
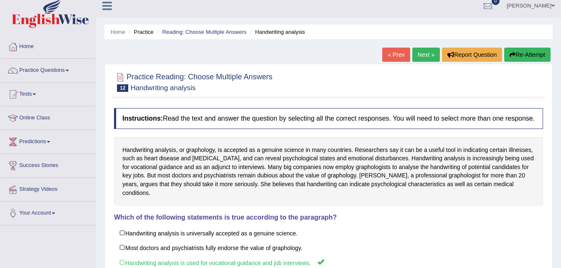
scroll to position [0, 0]
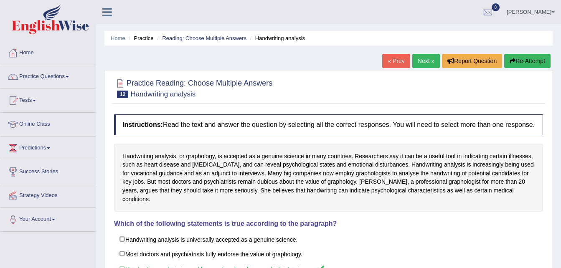
click at [428, 66] on link "Next »" at bounding box center [426, 61] width 28 height 14
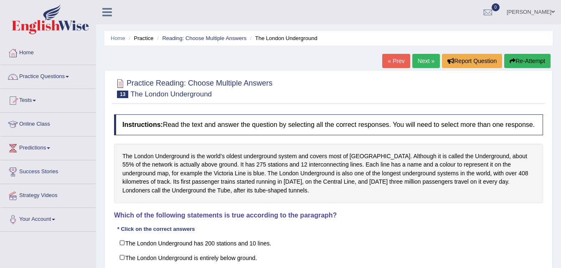
click at [40, 78] on link "Practice Questions" at bounding box center [47, 75] width 95 height 21
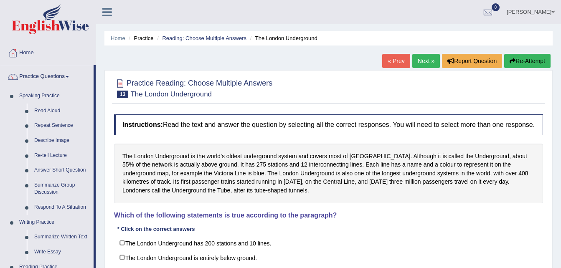
scroll to position [234, 0]
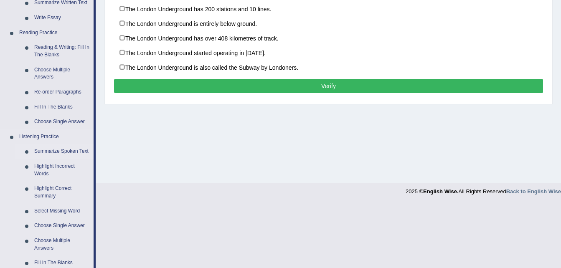
click at [59, 152] on link "Summarize Spoken Text" at bounding box center [61, 151] width 63 height 15
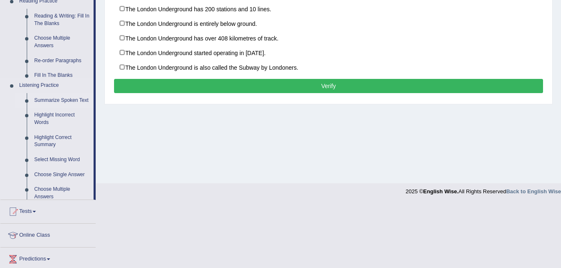
scroll to position [231, 0]
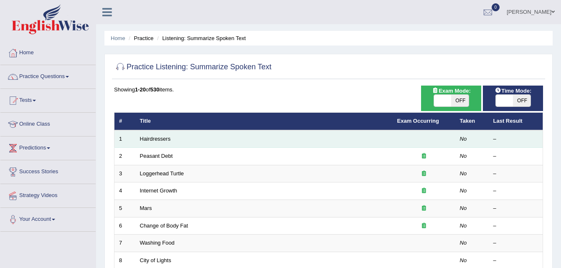
click at [145, 135] on td "Hairdressers" at bounding box center [263, 139] width 257 height 18
click at [147, 140] on link "Hairdressers" at bounding box center [155, 139] width 31 height 6
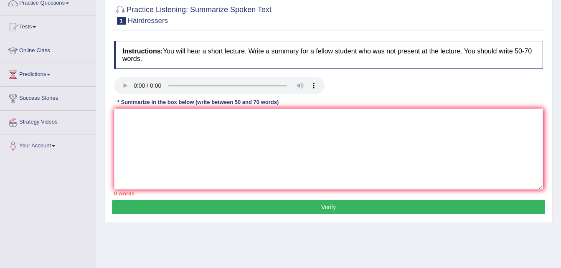
scroll to position [84, 0]
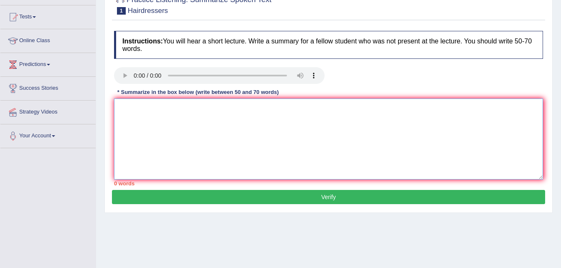
click at [147, 122] on textarea at bounding box center [328, 139] width 429 height 81
type textarea "h"
click at [229, 109] on textarea "Hairdressers in a professon. Now a days" at bounding box center [328, 139] width 429 height 81
click at [268, 107] on textarea "Hairdressers in a professon. Now a days hair dressers jod is highily paid job" at bounding box center [328, 139] width 429 height 81
click at [291, 109] on textarea "Hairdressers in a professon. Now a days hair dressers jod oneof is highily paid…" at bounding box center [328, 139] width 429 height 81
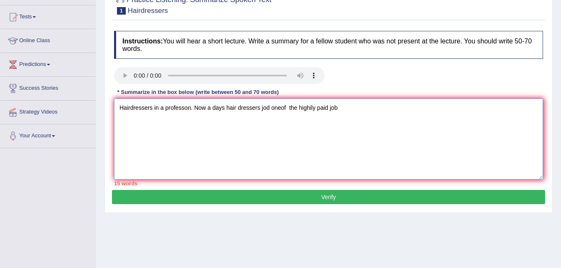
click at [393, 102] on textarea "Hairdressers in a professon. Now a days hair dressers jod oneof the highily pai…" at bounding box center [328, 139] width 429 height 81
click at [479, 109] on textarea "Hairdressers in a professon. Now a days hair dressers jod oneof the highily pai…" at bounding box center [328, 139] width 429 height 81
click at [518, 114] on textarea "Hairdressers in a professon. Now a days hair dressers jod oneof the highily pai…" at bounding box center [328, 139] width 429 height 81
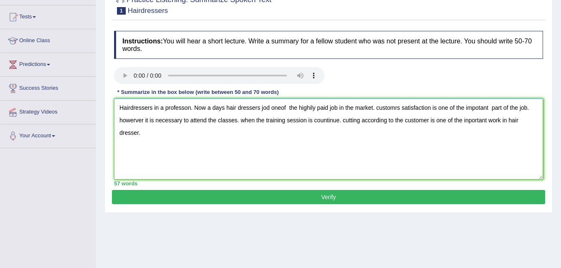
type textarea "Hairdressers in a professon. Now a days hair dressers jod oneof the highily pai…"
click at [351, 203] on button "Verify" at bounding box center [328, 197] width 433 height 14
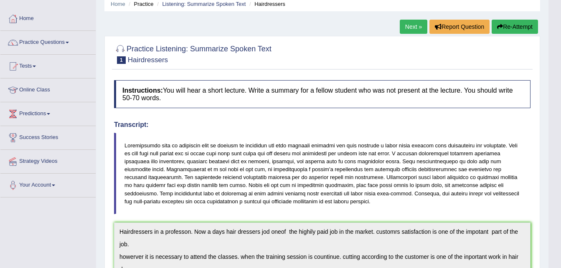
scroll to position [18, 0]
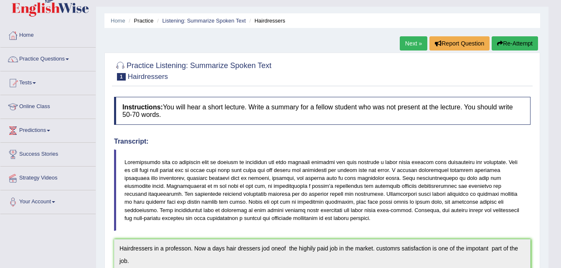
click at [413, 44] on link "Next »" at bounding box center [414, 43] width 28 height 14
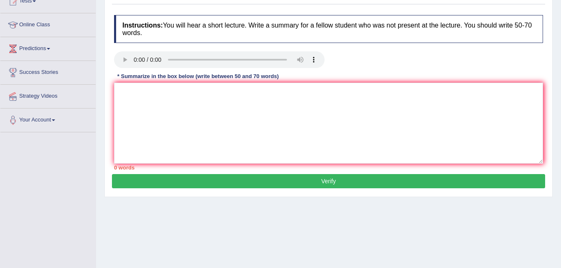
scroll to position [100, 0]
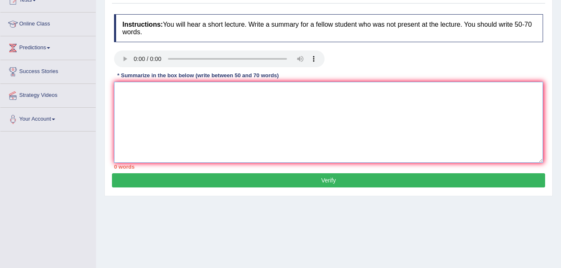
click at [127, 88] on textarea at bounding box center [328, 122] width 429 height 81
